Goal: Find specific page/section: Find specific page/section

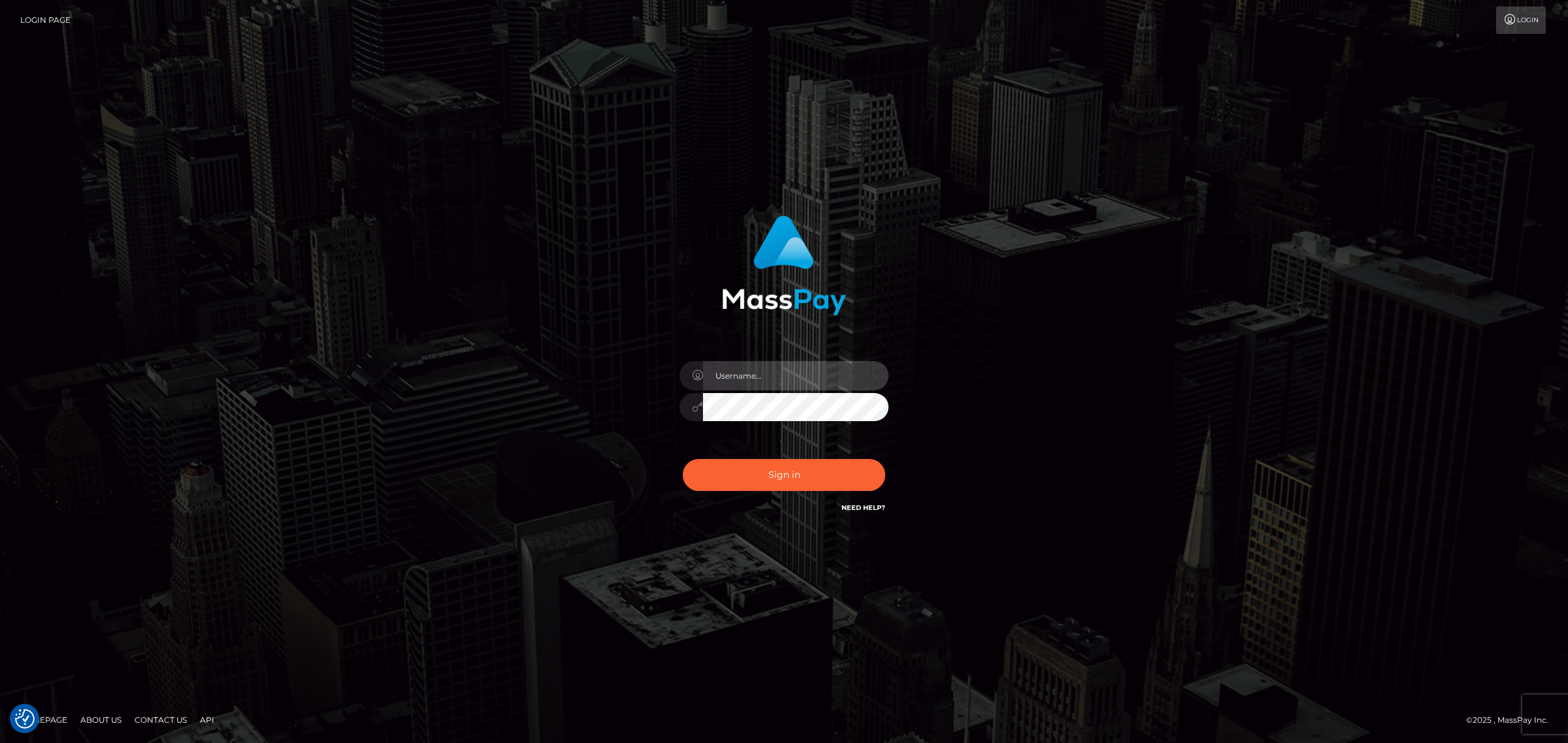
type input "MaryJoy"
click at [798, 467] on button "Sign in" at bounding box center [784, 475] width 202 height 32
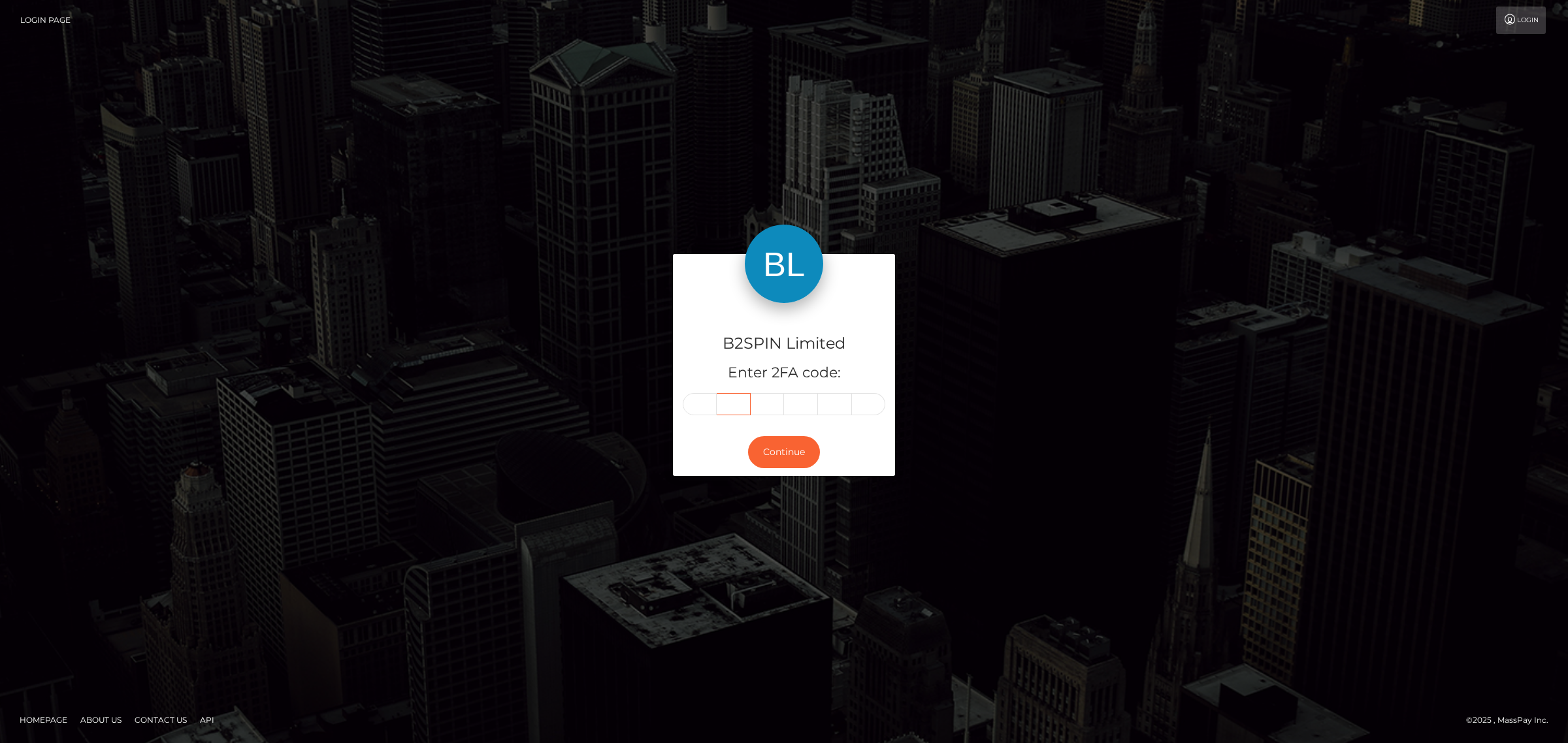
click at [723, 406] on input "text" at bounding box center [733, 404] width 34 height 22
click at [708, 409] on input "text" at bounding box center [700, 404] width 34 height 22
type input "3"
type input "7"
type input "2"
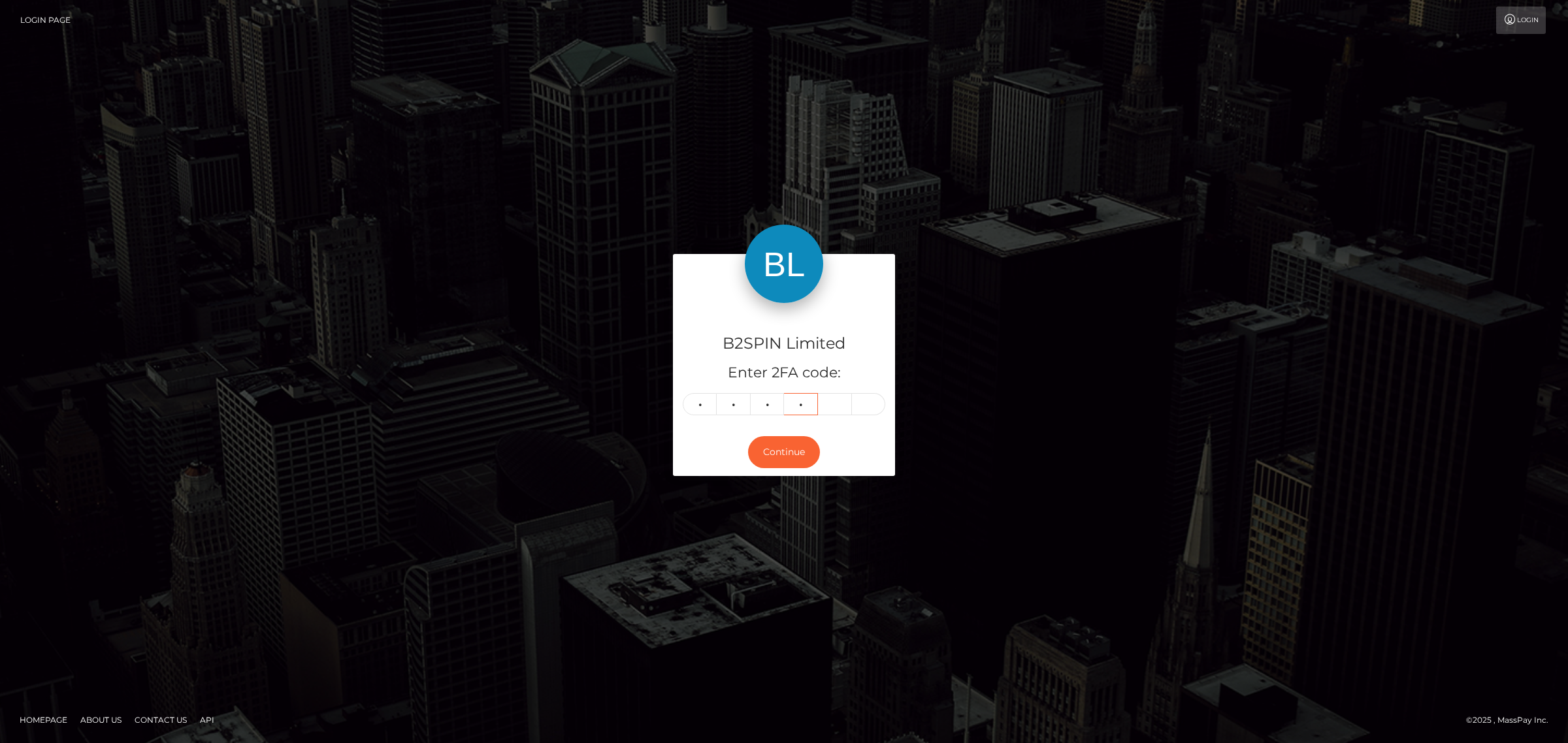
type input "8"
type input "7"
type input "9"
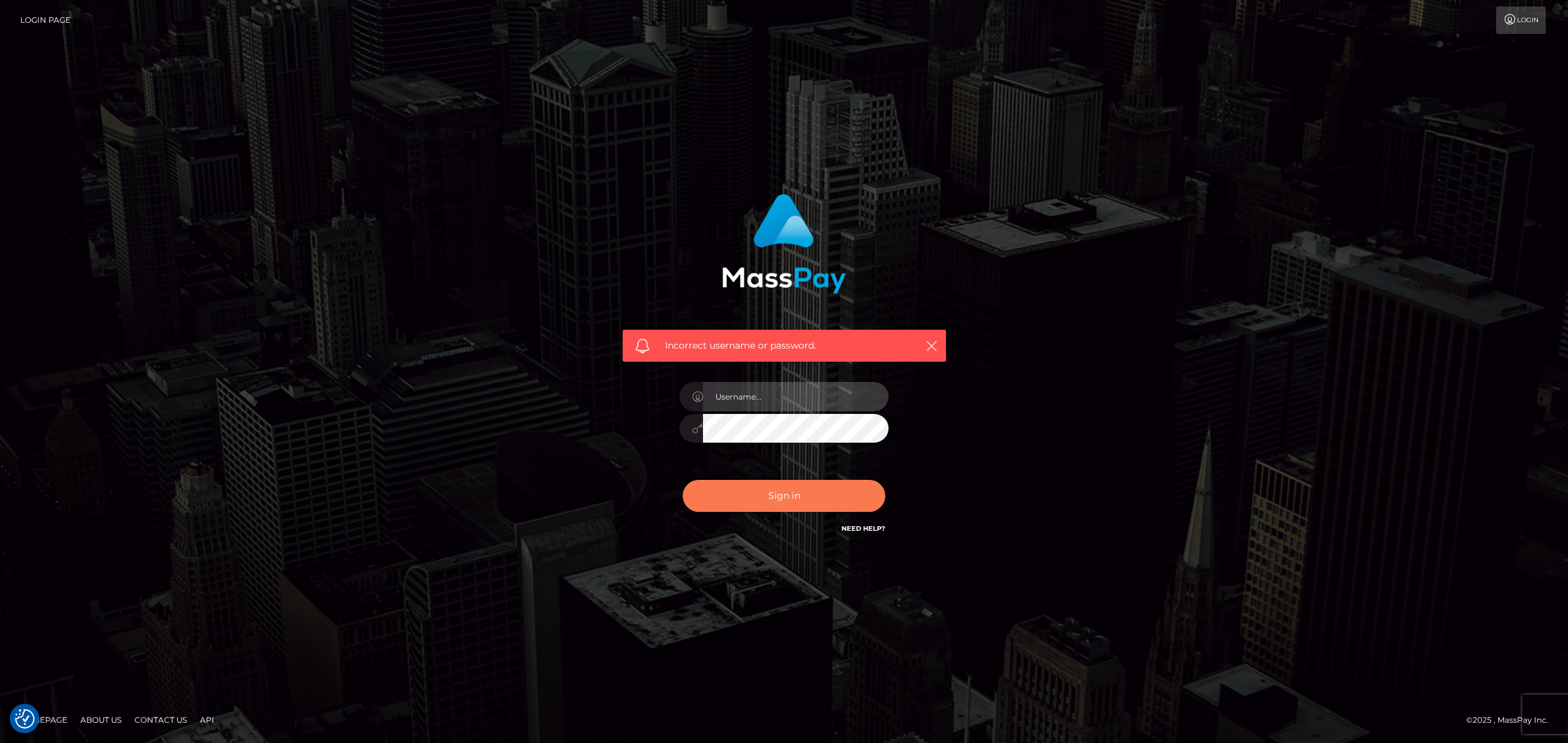
type input "MaryJoy"
click at [750, 498] on button "Sign in" at bounding box center [784, 496] width 202 height 32
click at [750, 498] on div "Sign in Need Help?" at bounding box center [784, 501] width 229 height 58
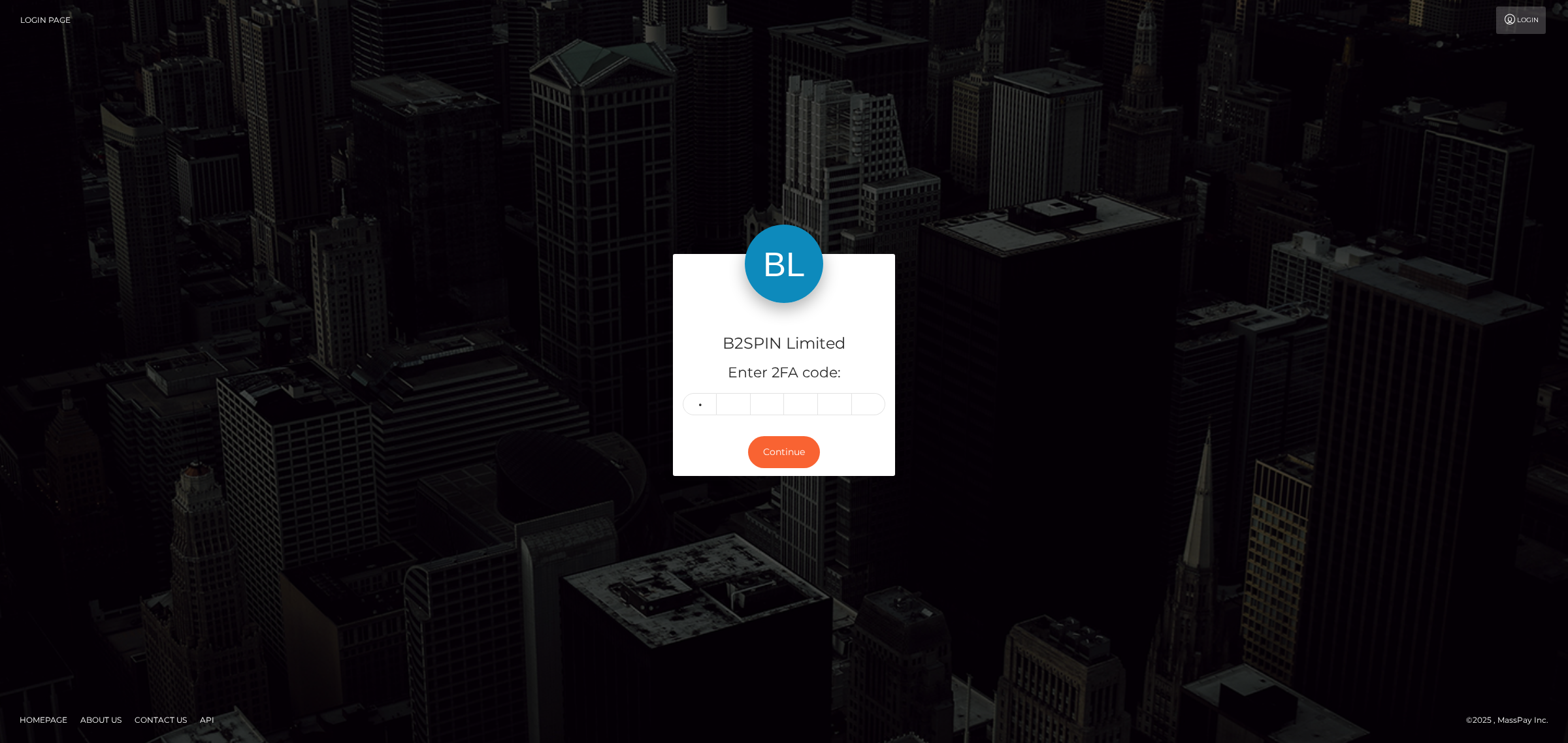
type input "3"
type input "7"
type input "2"
type input "7"
type input "2"
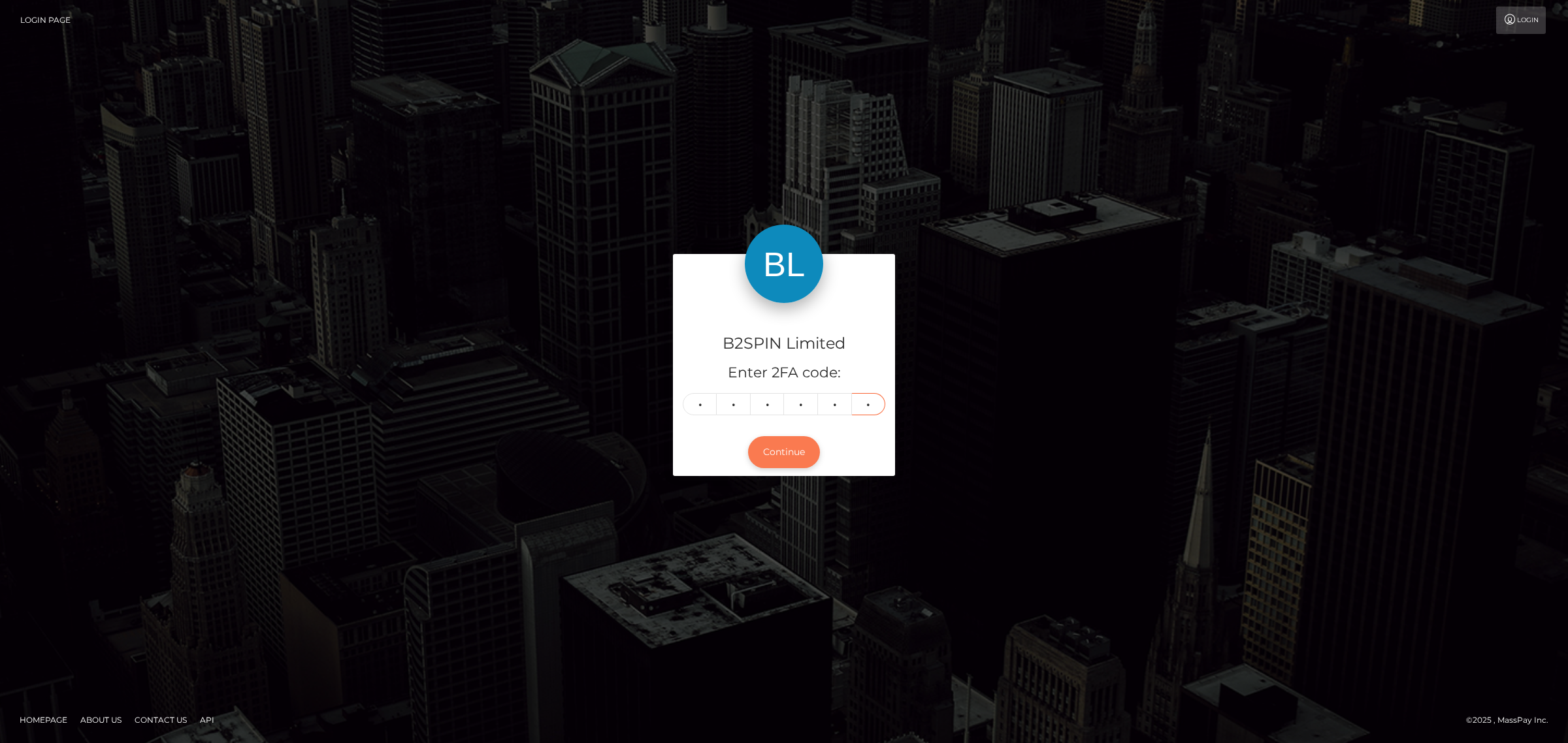
type input "8"
click at [763, 442] on button "Continue" at bounding box center [784, 452] width 72 height 32
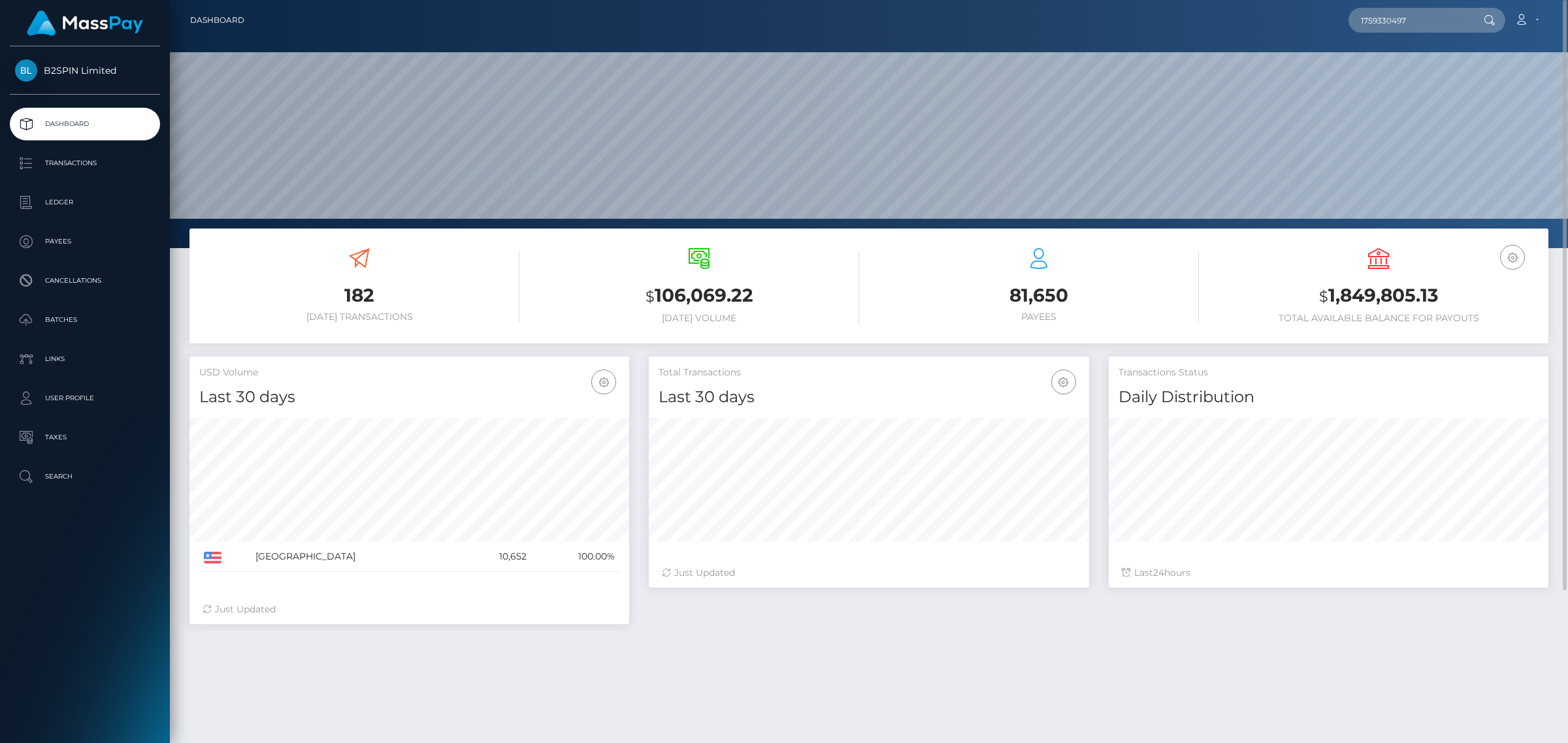
scroll to position [231, 439]
click at [1415, 20] on input "1759330497" at bounding box center [1410, 20] width 123 height 25
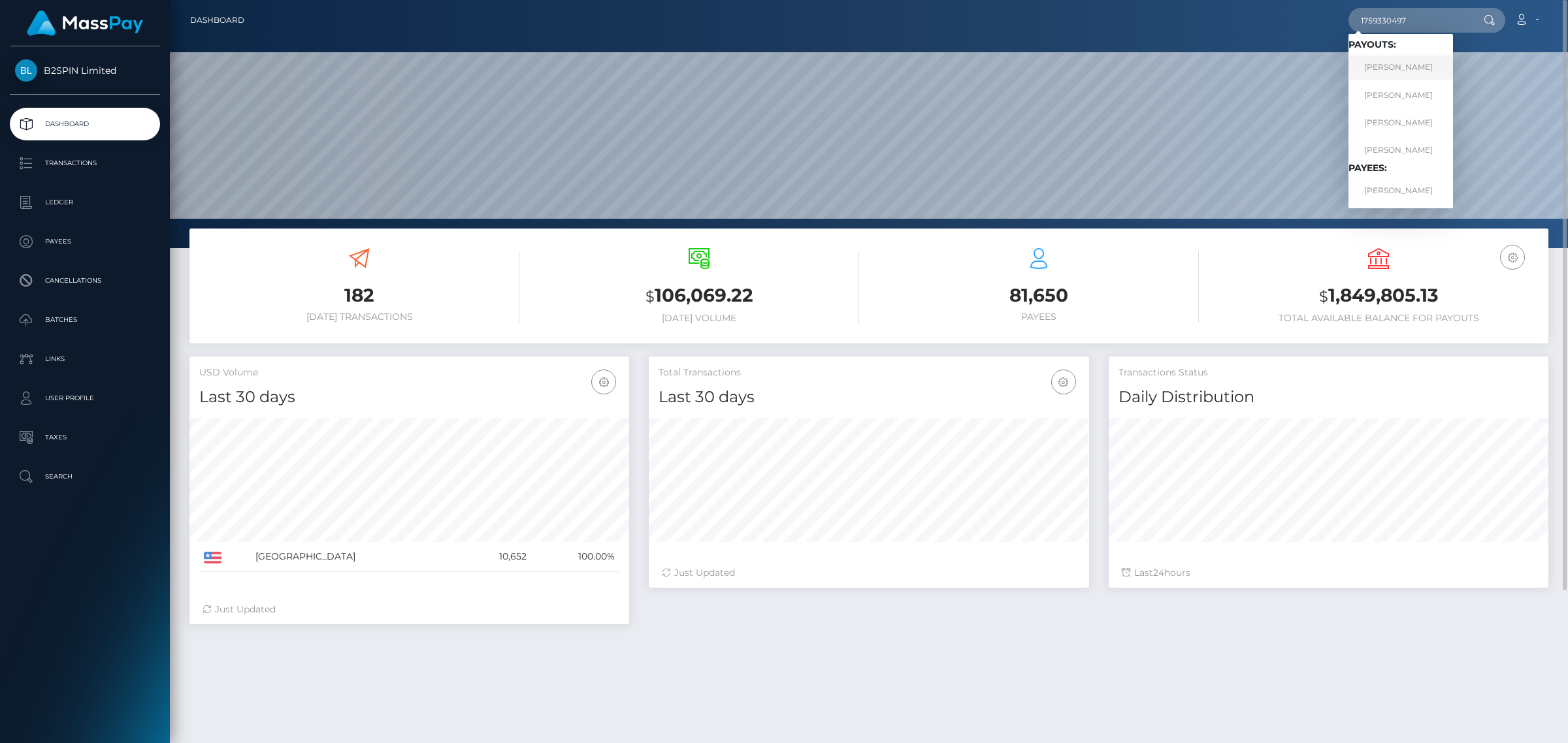
type input "1759330497"
click at [1408, 61] on link "[PERSON_NAME]" at bounding box center [1400, 67] width 104 height 24
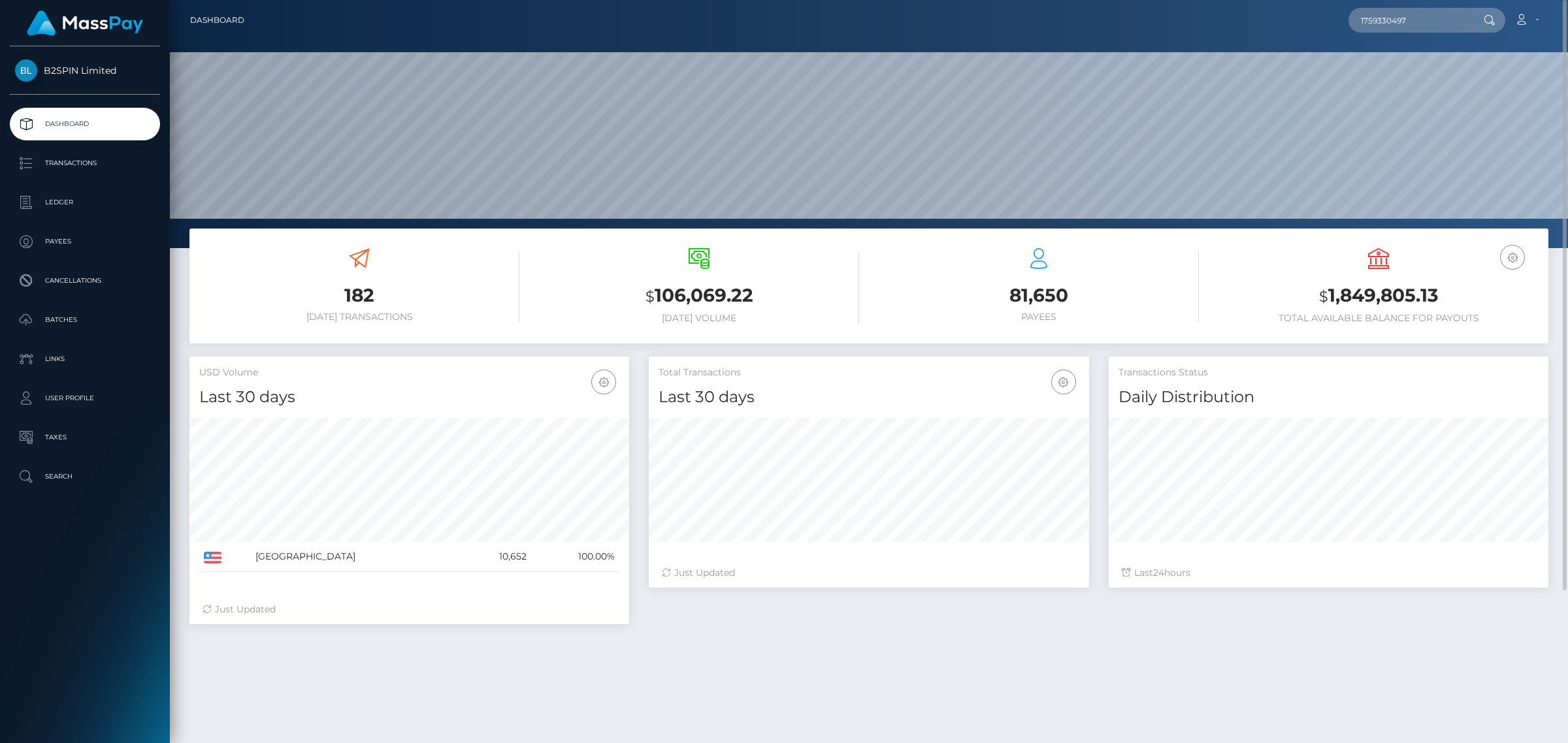
scroll to position [82, 0]
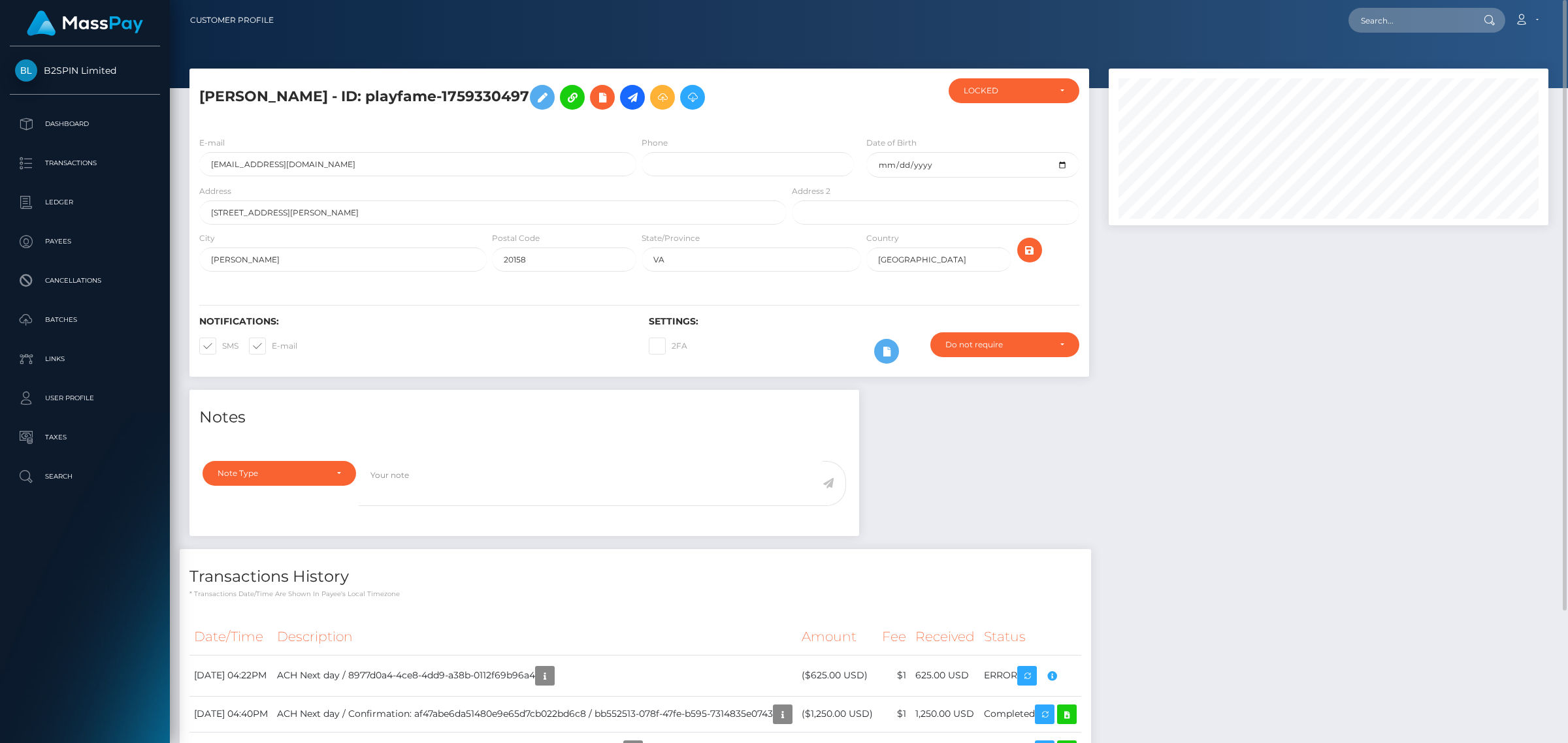
click at [1141, 379] on div at bounding box center [1328, 229] width 459 height 321
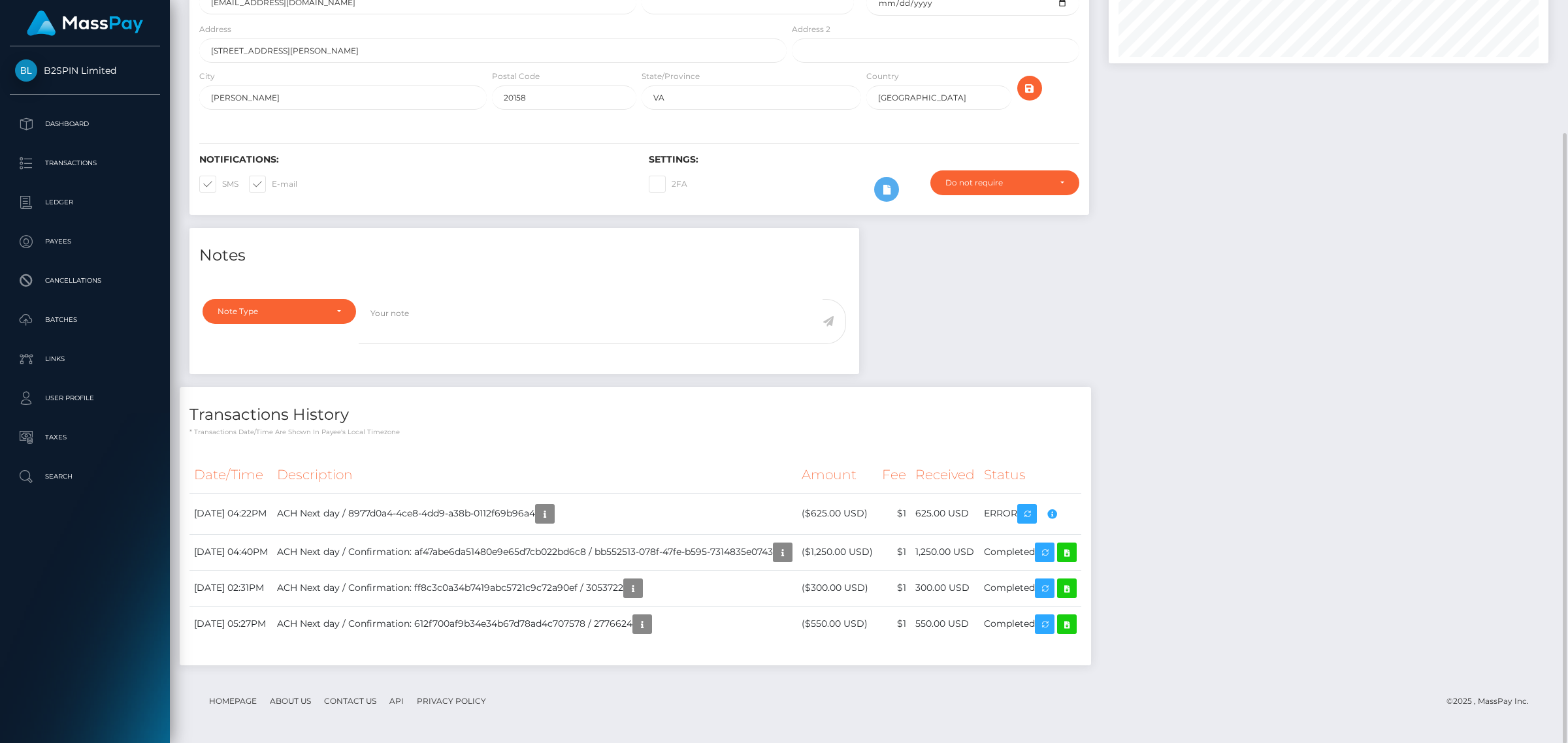
click at [971, 307] on div "Notes Note Type Compliance Clear Compliance General Note Type" at bounding box center [868, 453] width 1378 height 450
click at [786, 212] on div "Notifications: SMS E-mail Settings: 2FA" at bounding box center [639, 169] width 900 height 92
click at [735, 312] on textarea at bounding box center [590, 322] width 464 height 45
click at [555, 323] on textarea at bounding box center [590, 322] width 464 height 45
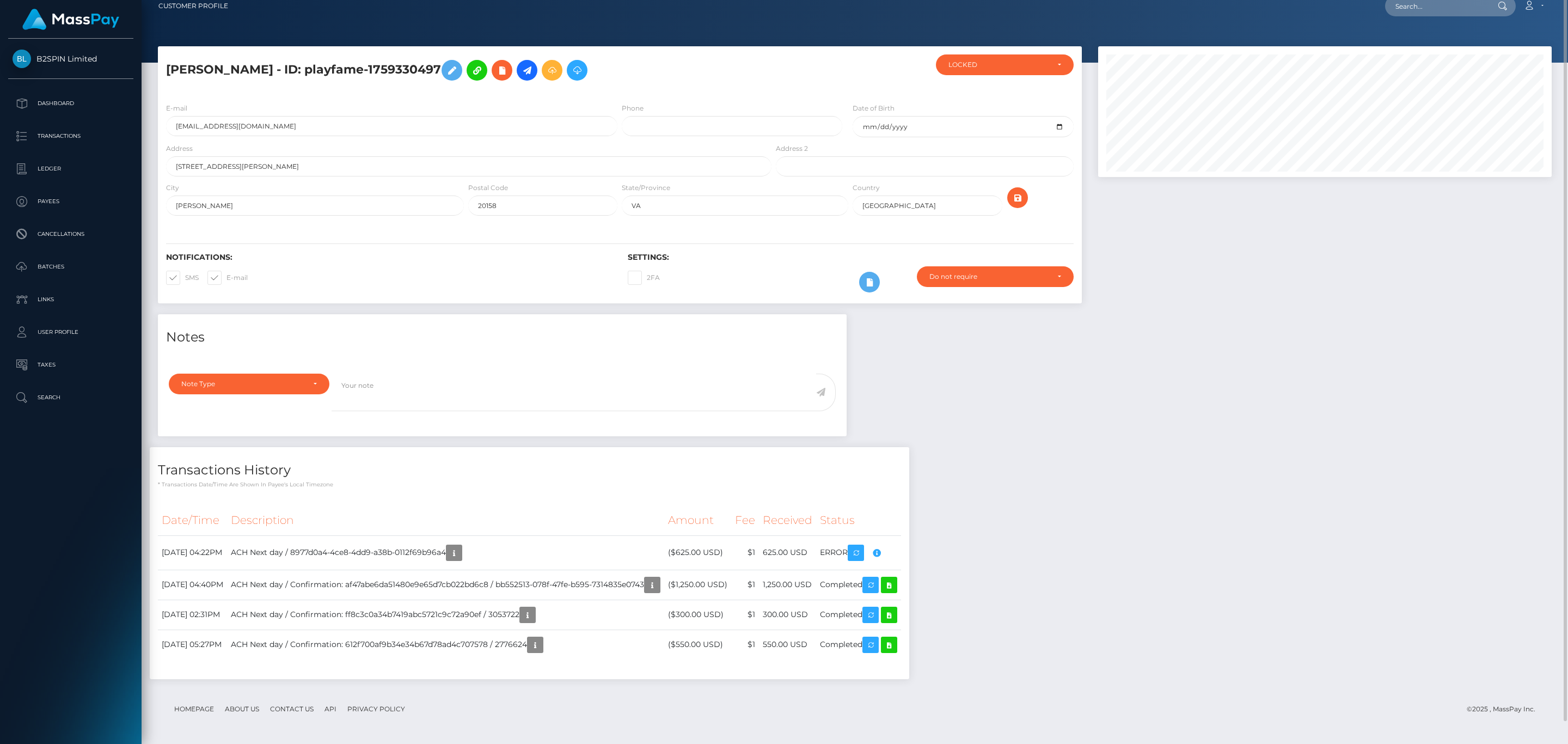
scroll to position [0, 0]
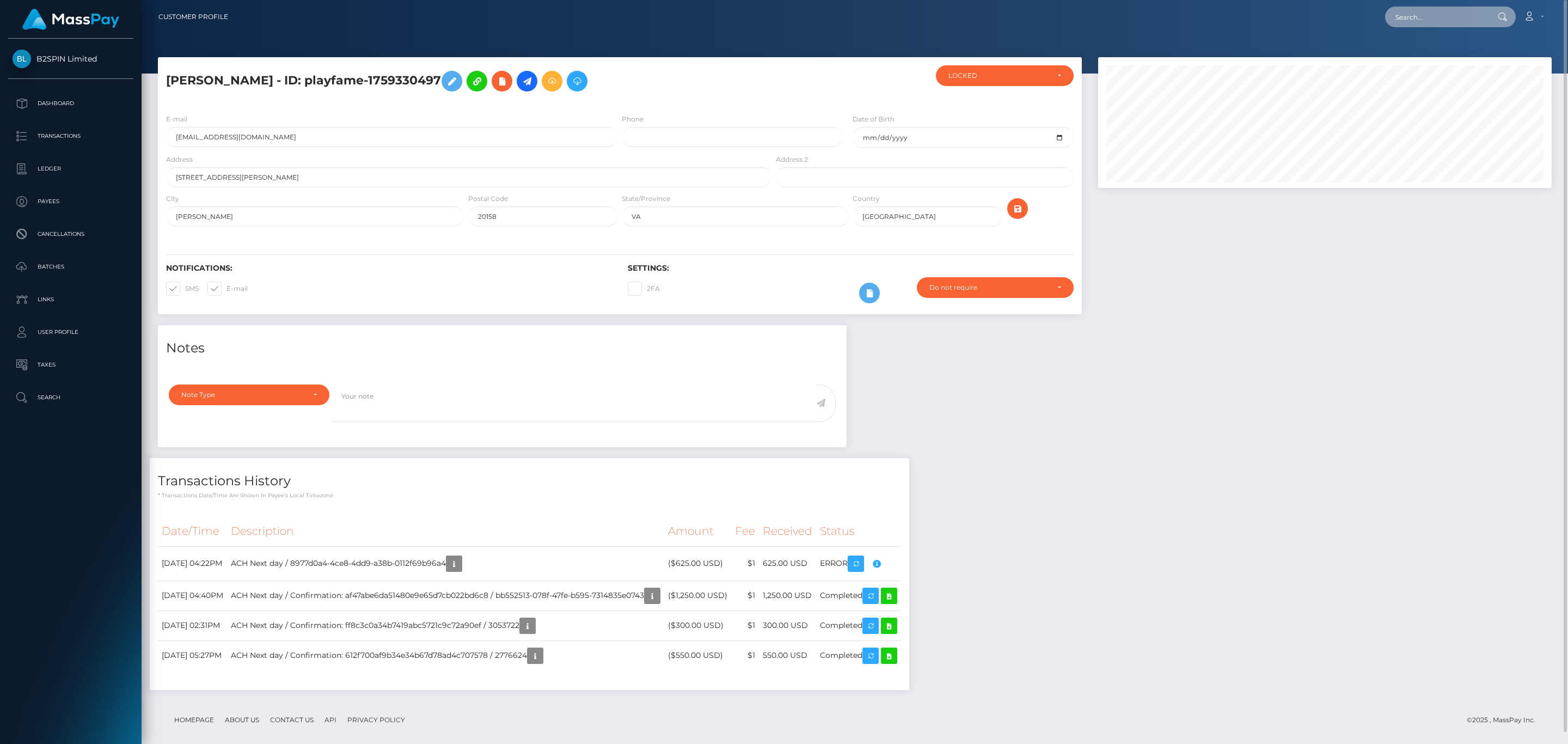
drag, startPoint x: 1452, startPoint y: 12, endPoint x: 1465, endPoint y: 26, distance: 19.1
click at [1306, 12] on input "text" at bounding box center [1436, 17] width 102 height 21
paste input "9c822257-b01f-470c-8a76-e88595c1b36f"
click at [1306, 15] on input "9c822257-b01f-470c-8a76-e88595c1b36f" at bounding box center [1436, 17] width 102 height 21
paste input "3291a296-6744-40d5-a51f-f2d8aa44e9d2"
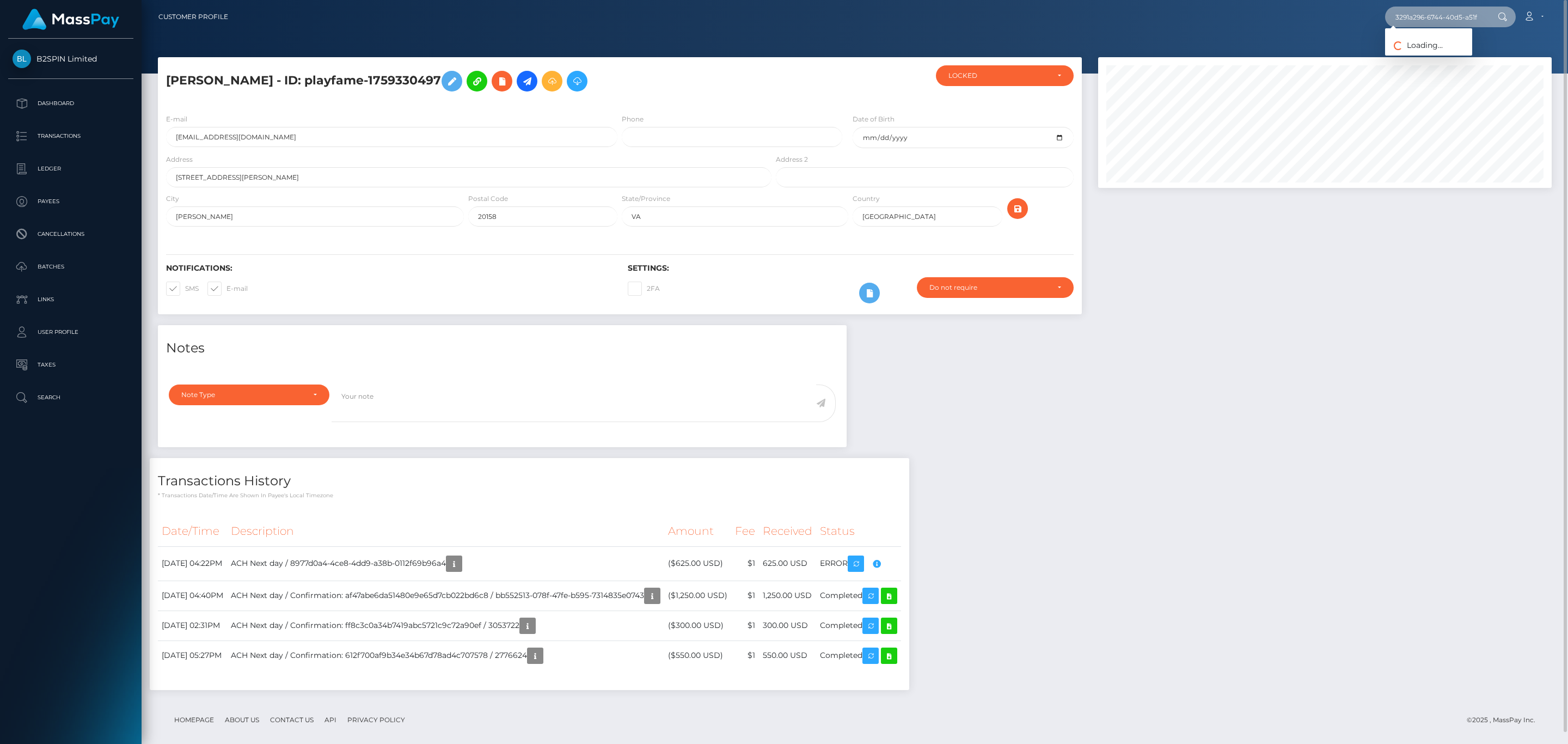
scroll to position [0, 51]
type input "3291a296-6744-40d5-a51f-f2d8aa44e9d2"
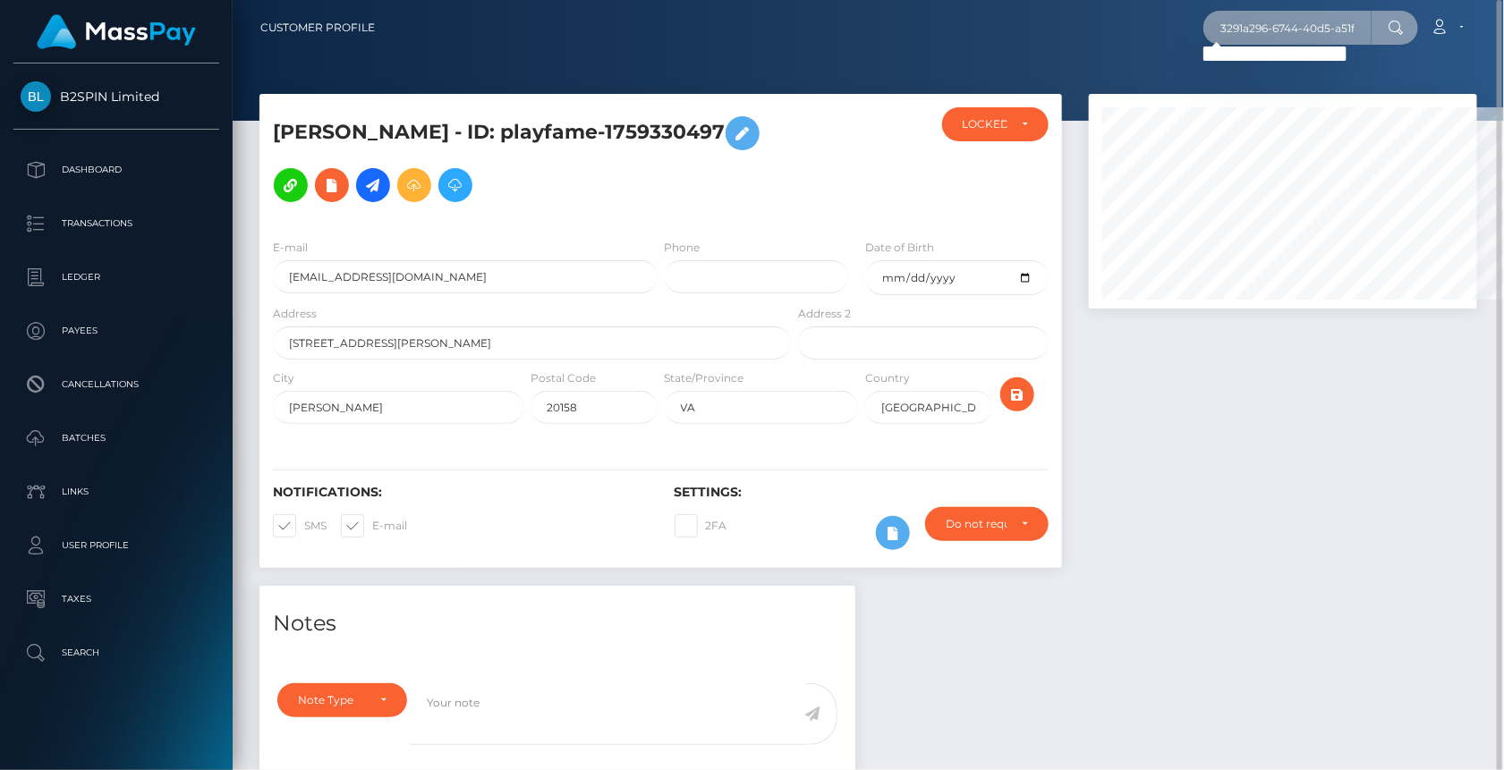
scroll to position [894230, 894057]
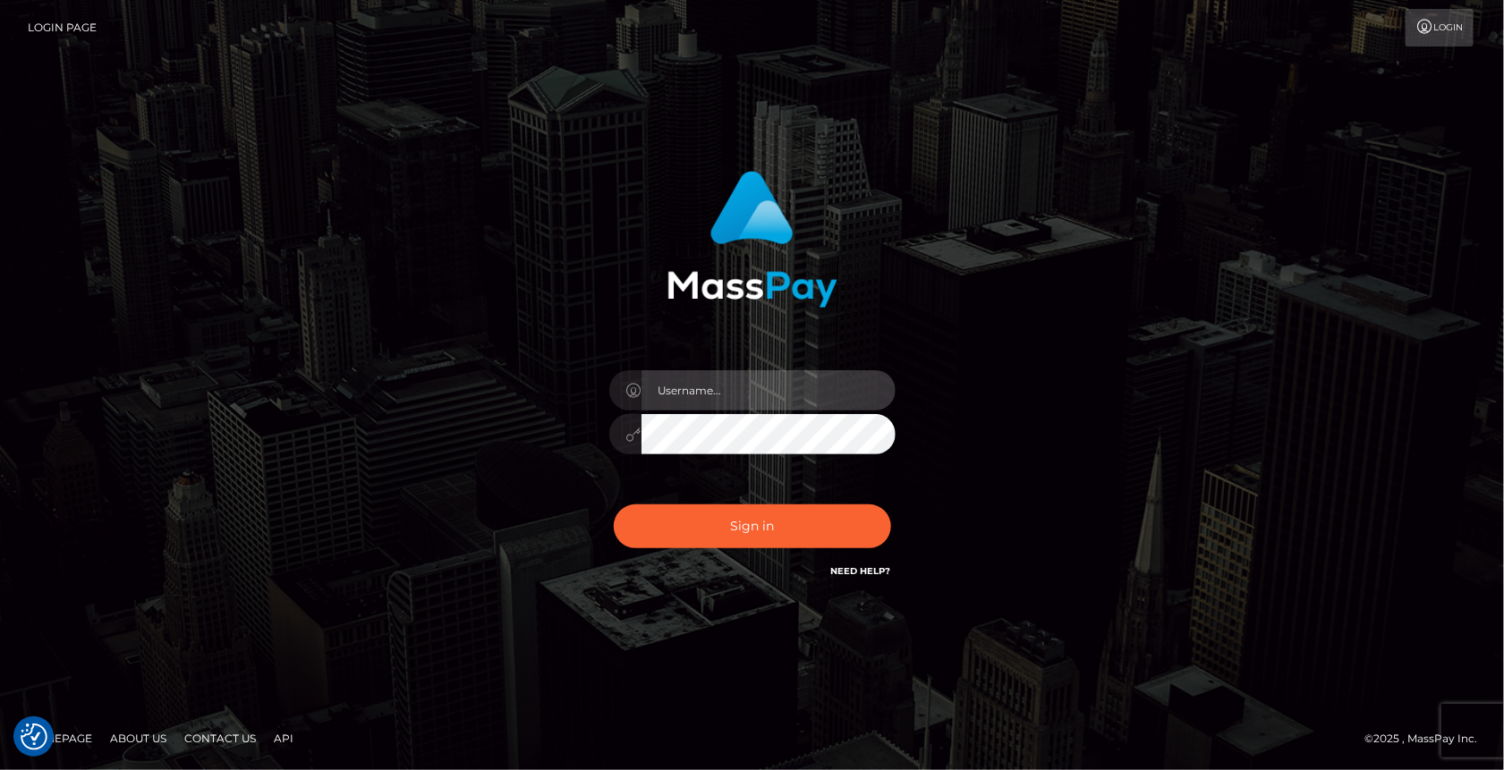
type input "MaryJoy"
click at [317, 570] on div "MaryJoy Sign in" at bounding box center [752, 384] width 1020 height 455
